Goal: Task Accomplishment & Management: Manage account settings

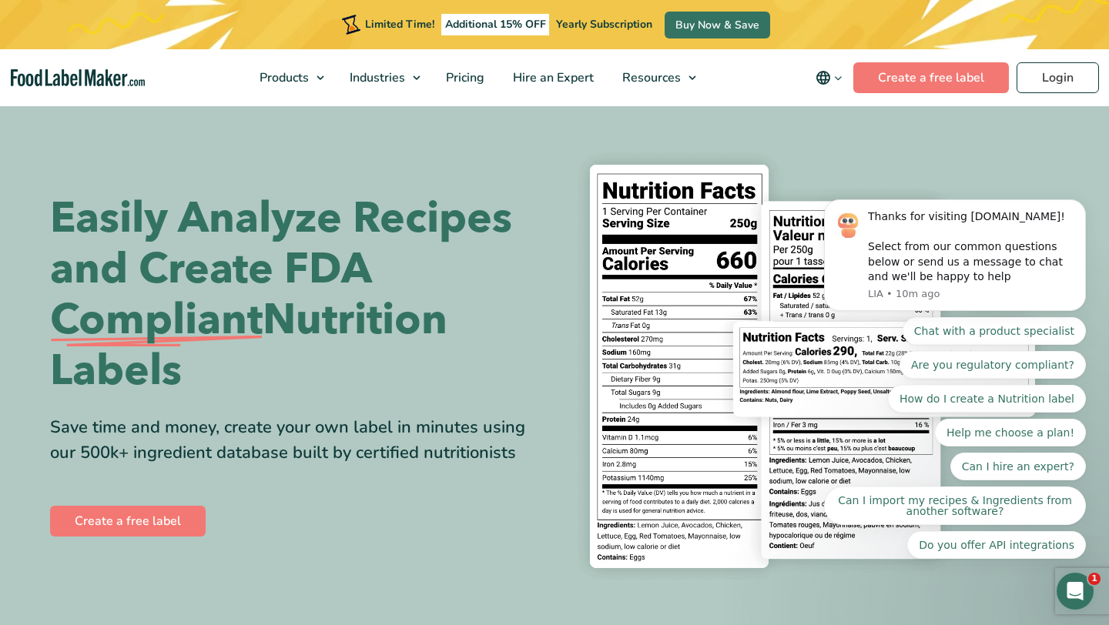
click at [1050, 83] on body "Thanks for visiting [DOMAIN_NAME]! Select from our common questions below or se…" at bounding box center [955, 259] width 296 height 637
click at [1048, 75] on body "Thanks for visiting [DOMAIN_NAME]! Select from our common questions below or se…" at bounding box center [955, 259] width 296 height 637
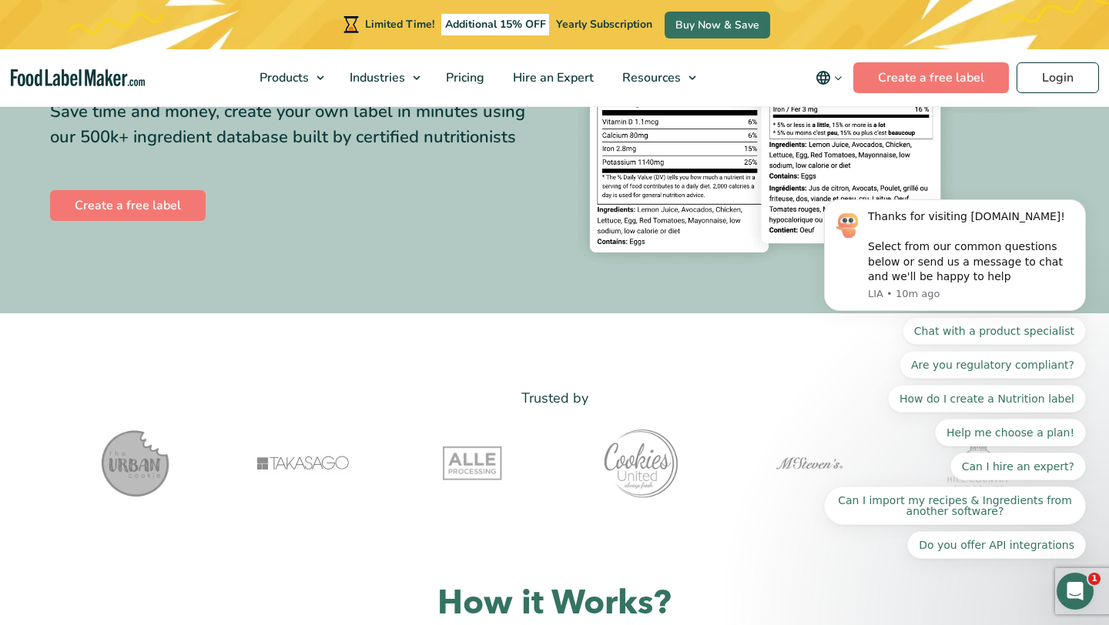
scroll to position [318, 0]
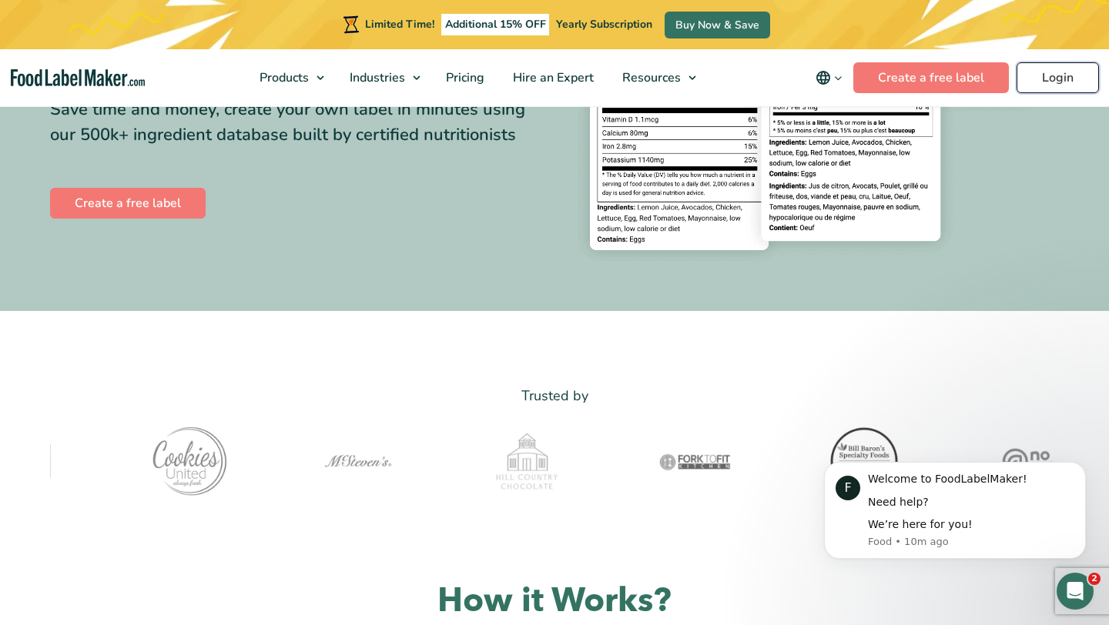
click at [1046, 82] on link "Login" at bounding box center [1058, 77] width 82 height 31
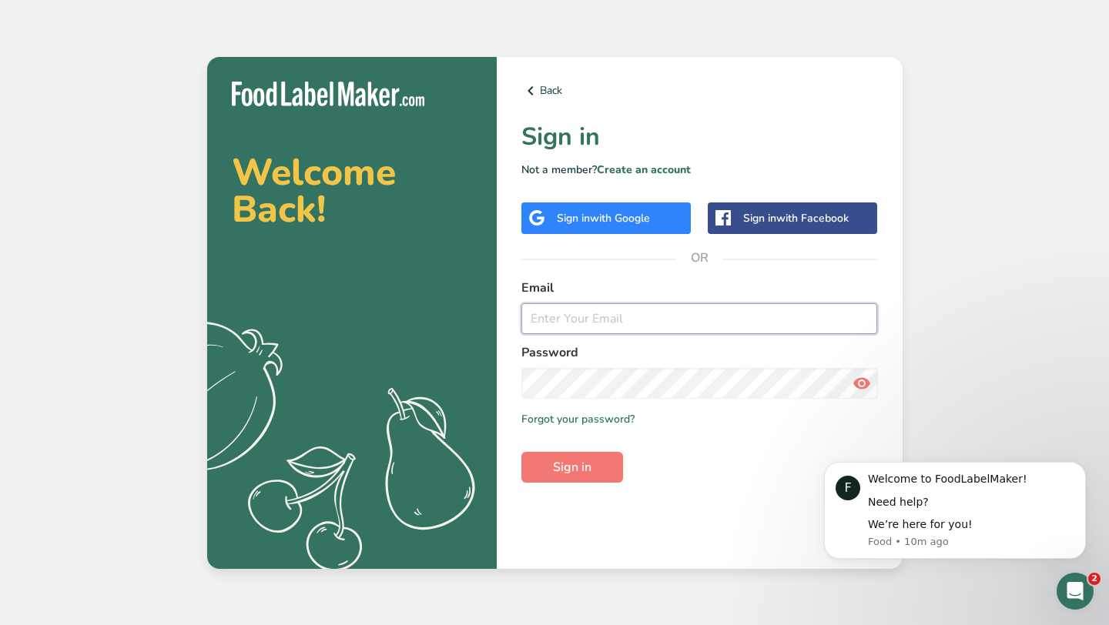
click at [555, 311] on input "email" at bounding box center [699, 318] width 357 height 31
